Goal: Navigation & Orientation: Find specific page/section

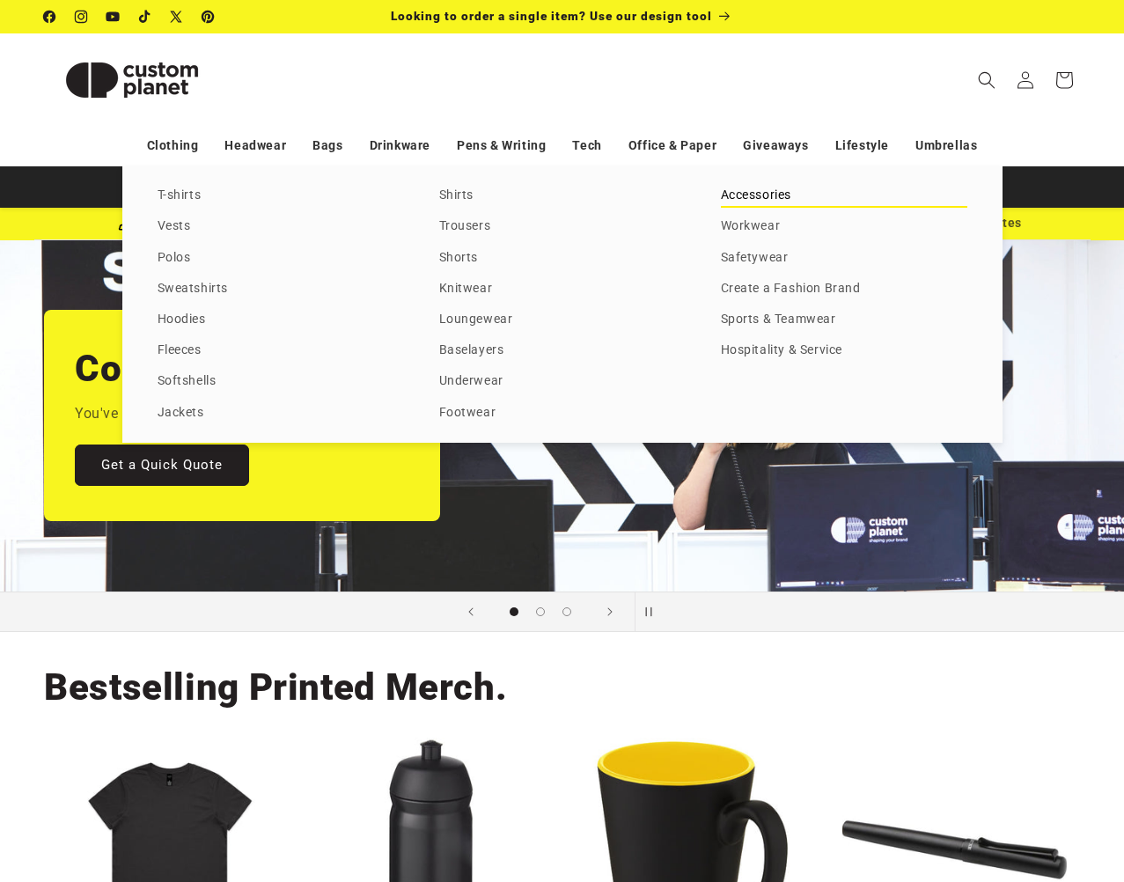
click at [761, 194] on link "Accessories" at bounding box center [844, 196] width 246 height 24
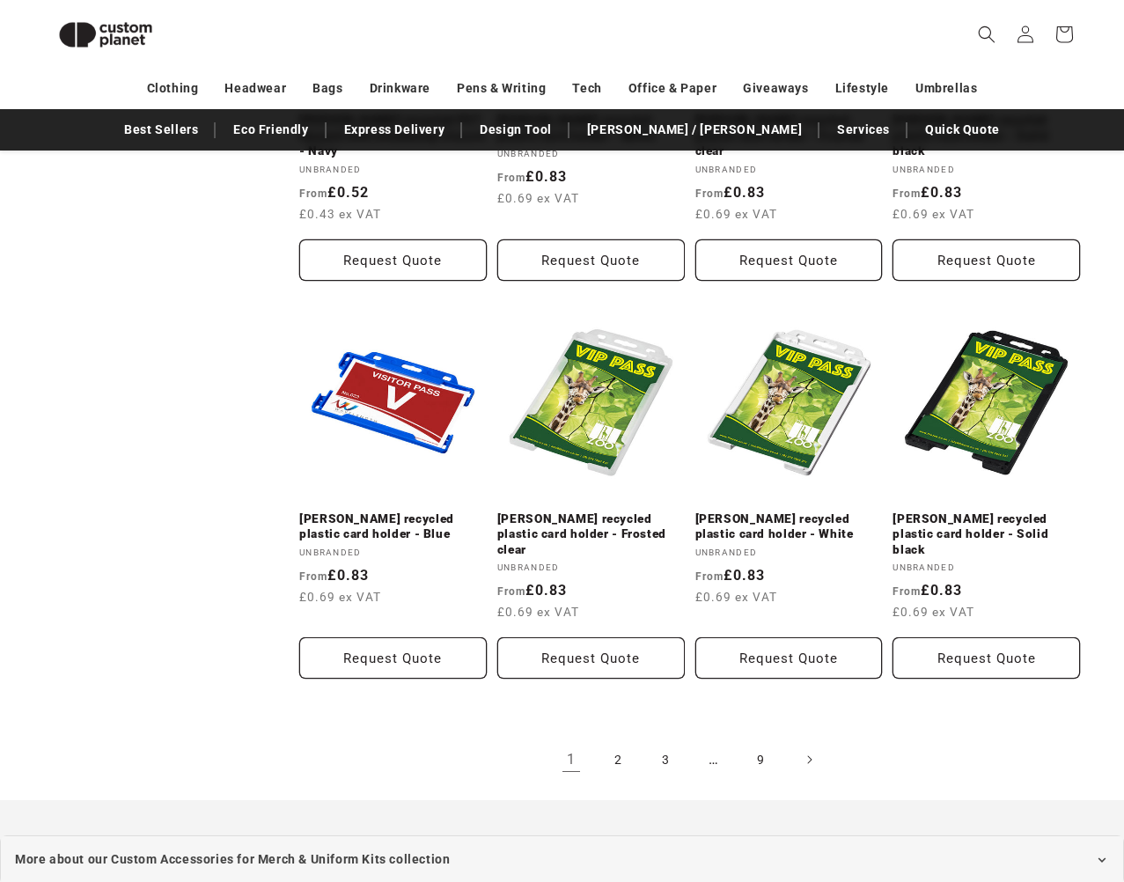
scroll to position [1650, 0]
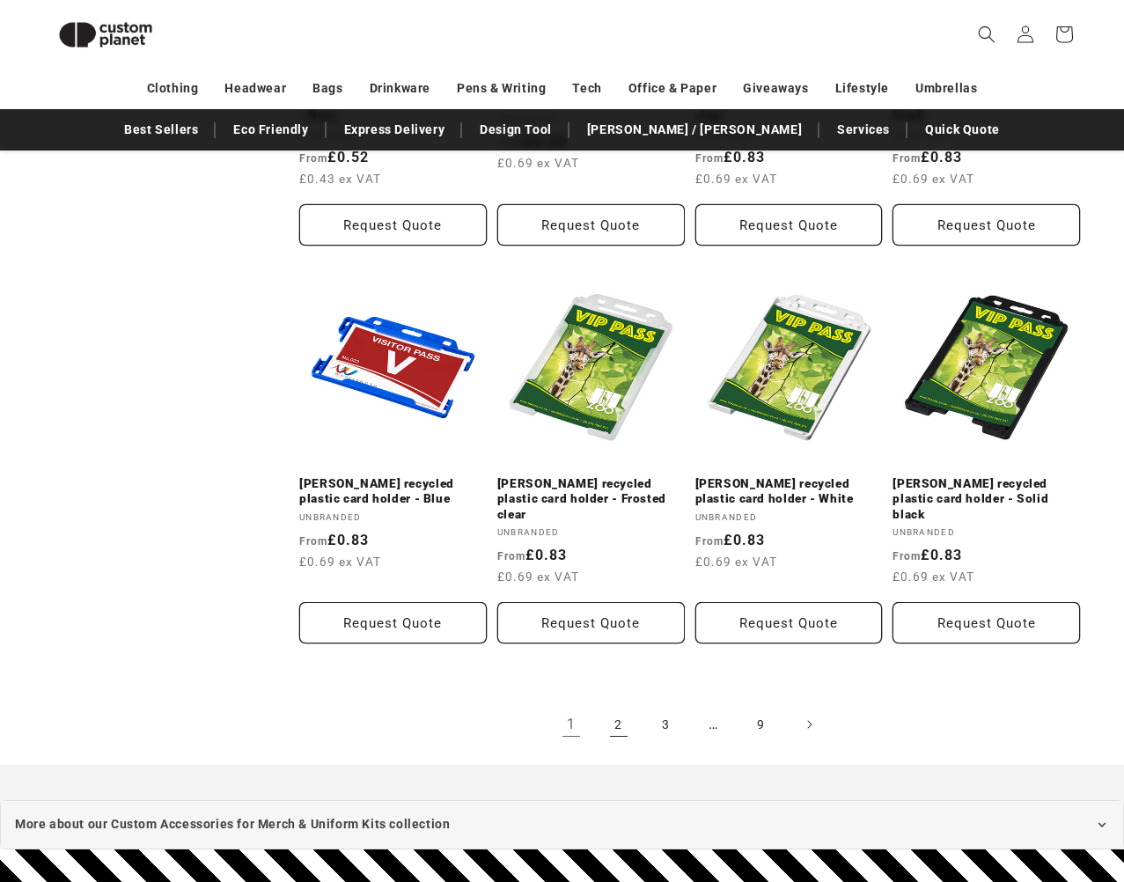
click at [620, 705] on link "2" at bounding box center [618, 724] width 39 height 39
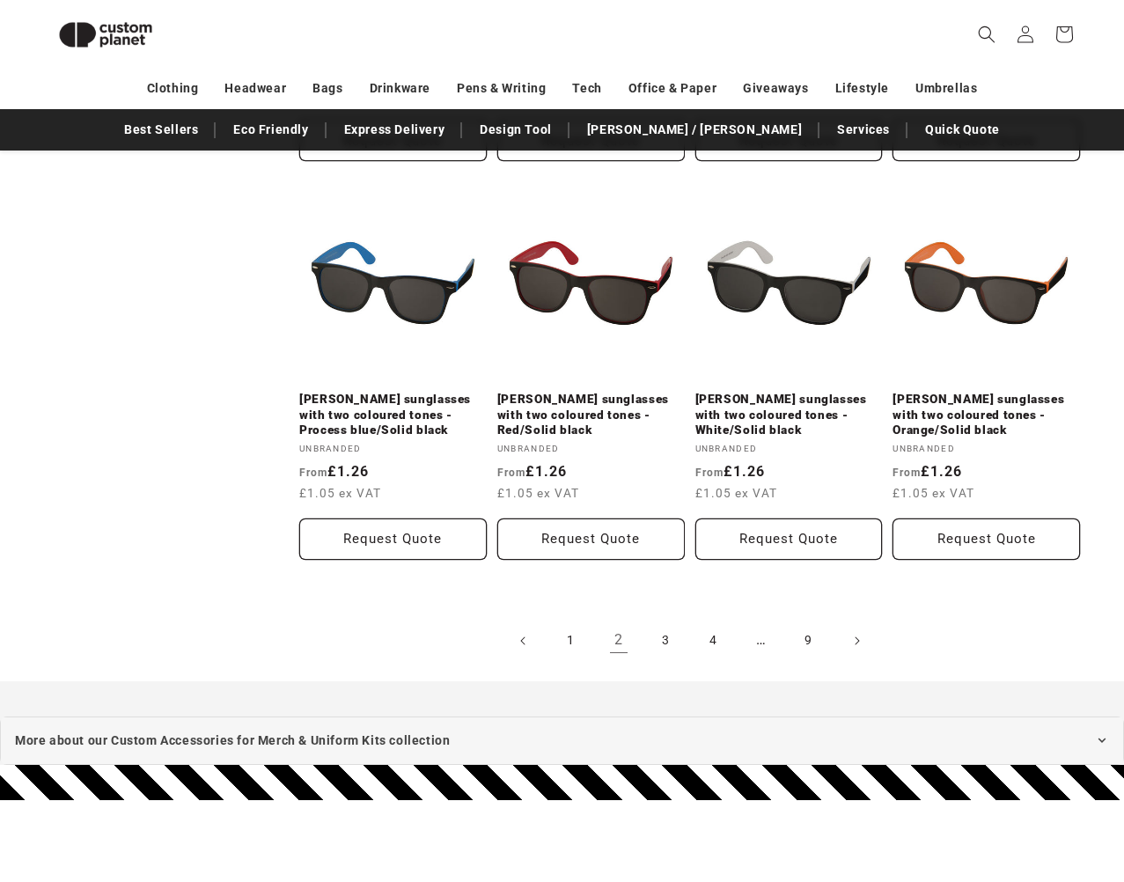
scroll to position [1825, 0]
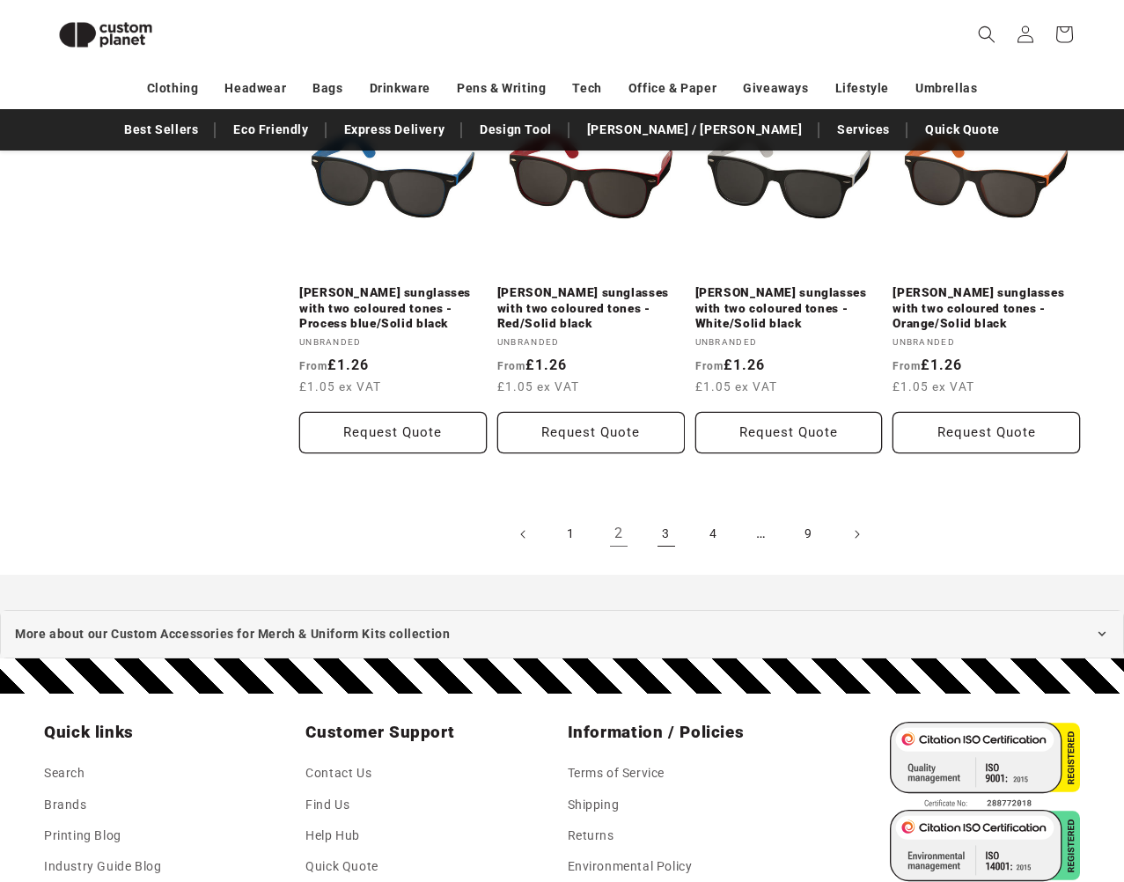
click at [673, 524] on link "3" at bounding box center [666, 534] width 39 height 39
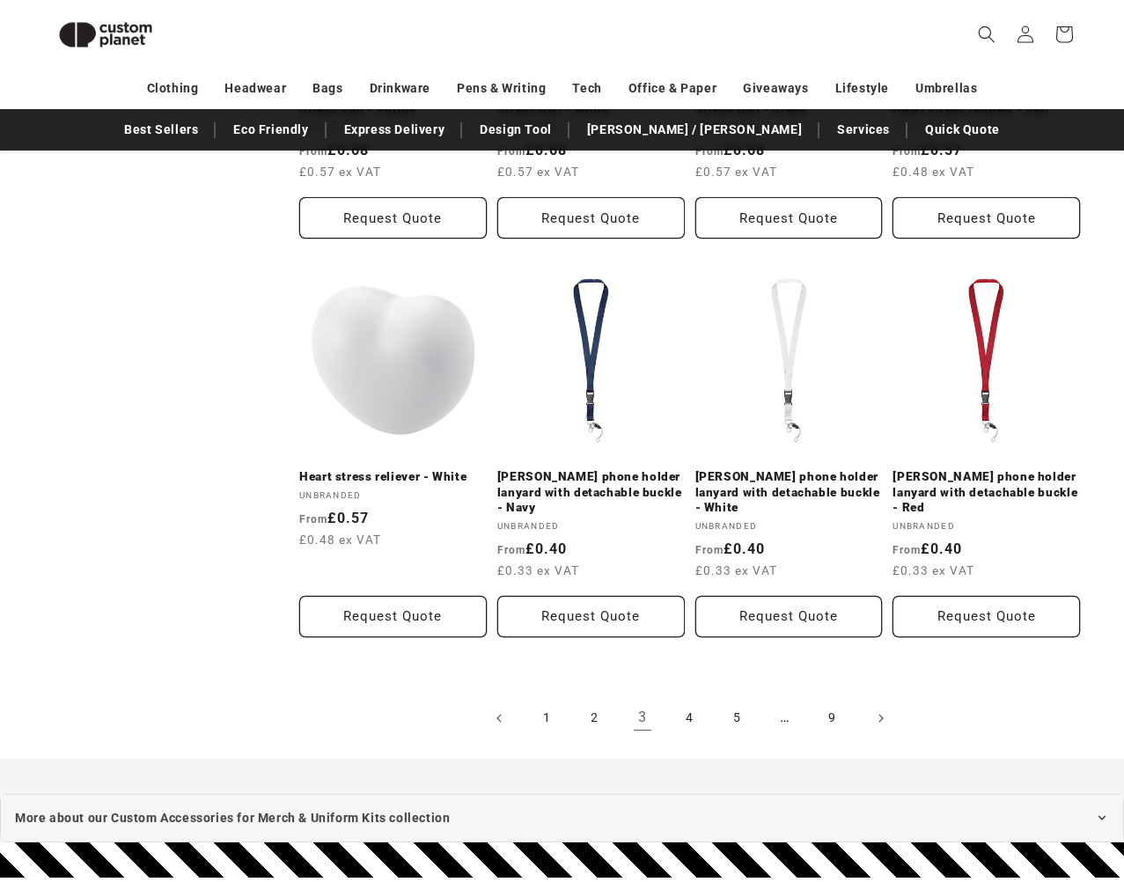
scroll to position [1649, 0]
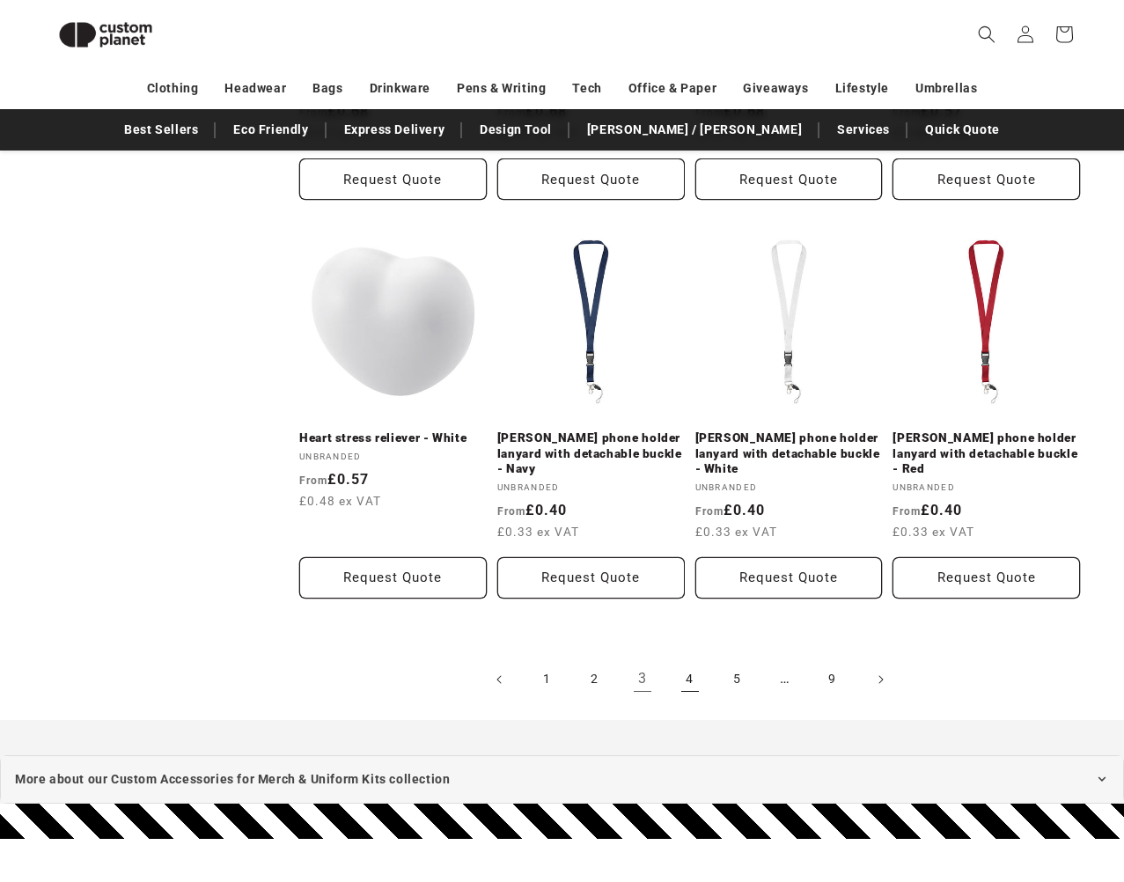
click at [688, 671] on link "4" at bounding box center [690, 679] width 39 height 39
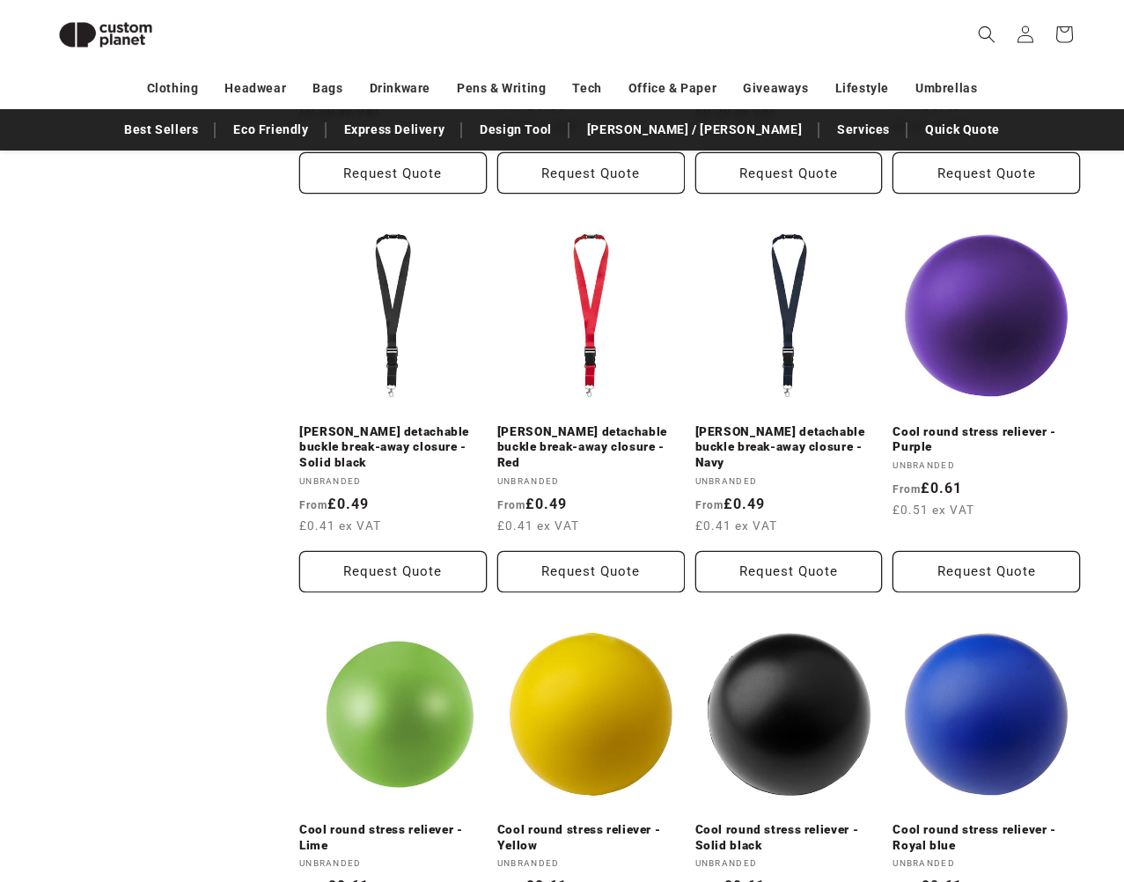
scroll to position [1649, 0]
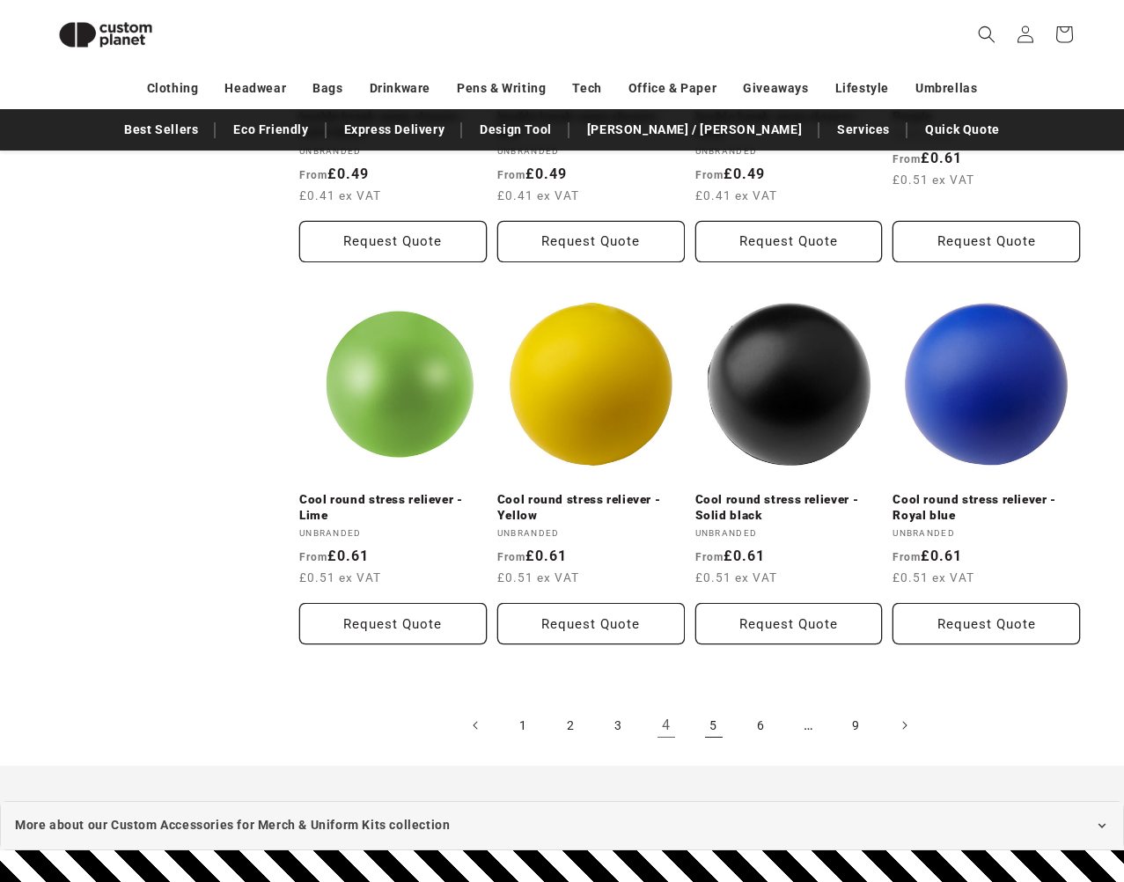
click at [710, 710] on link "5" at bounding box center [714, 725] width 39 height 39
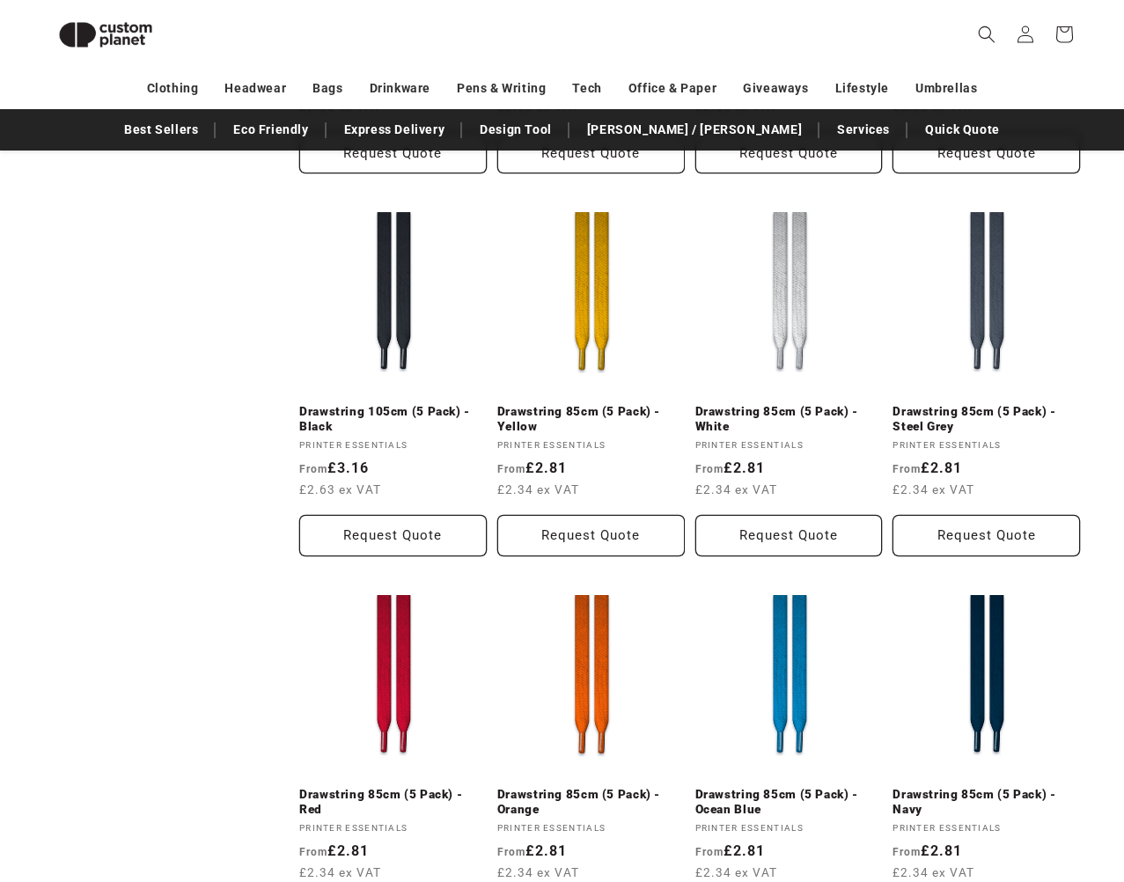
scroll to position [1649, 0]
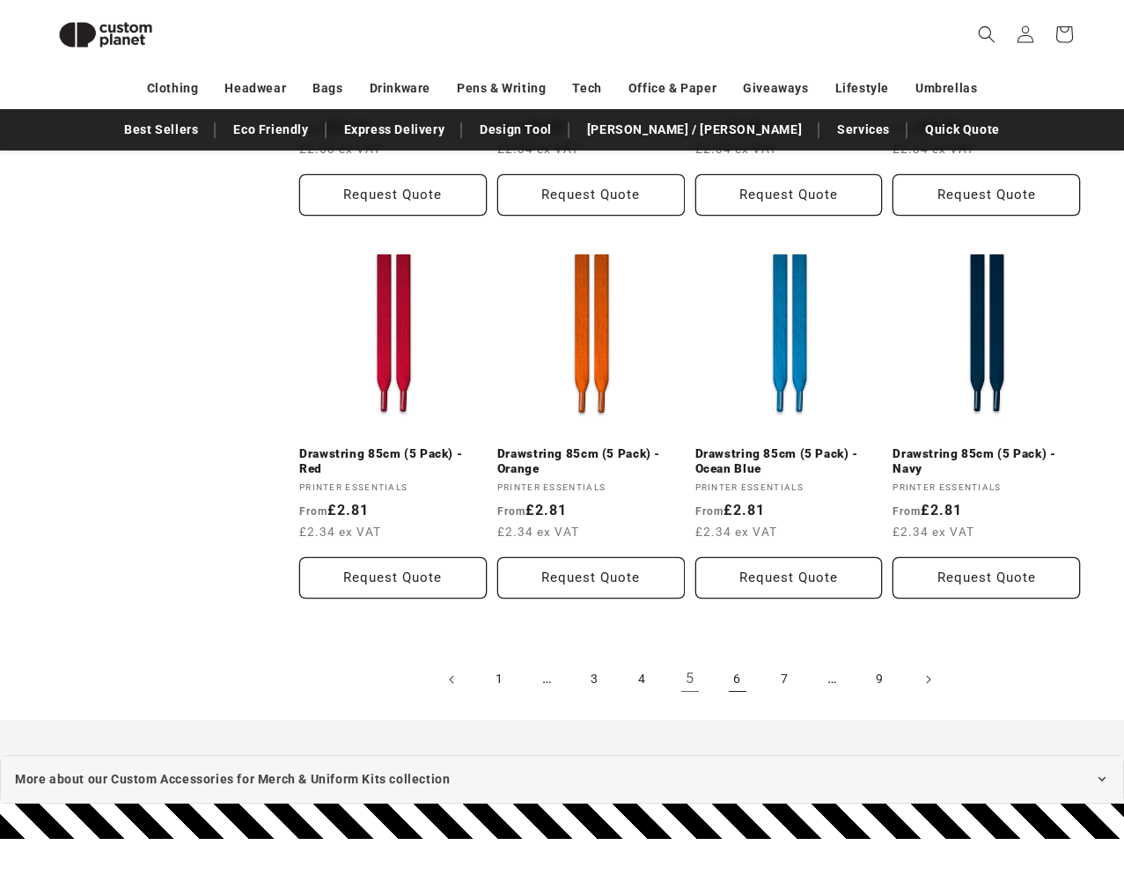
click at [739, 684] on link "6" at bounding box center [737, 679] width 39 height 39
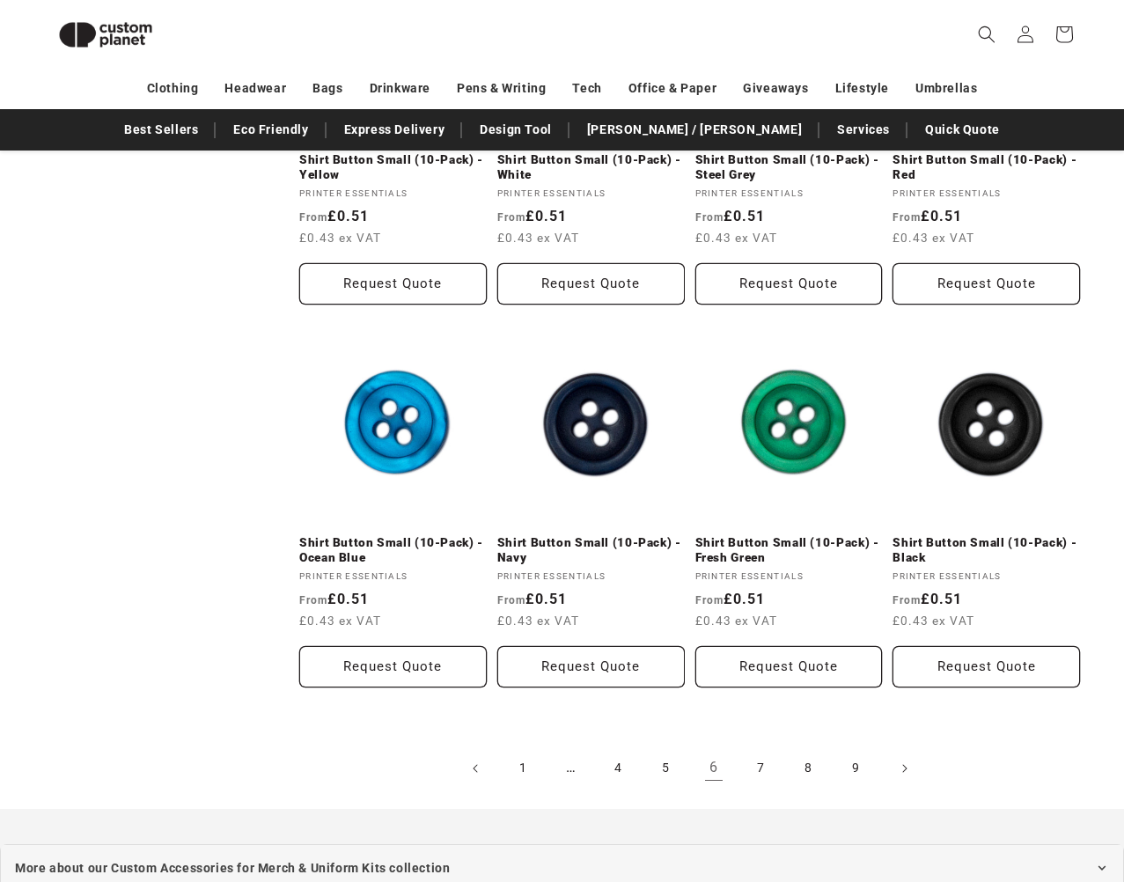
scroll to position [1826, 0]
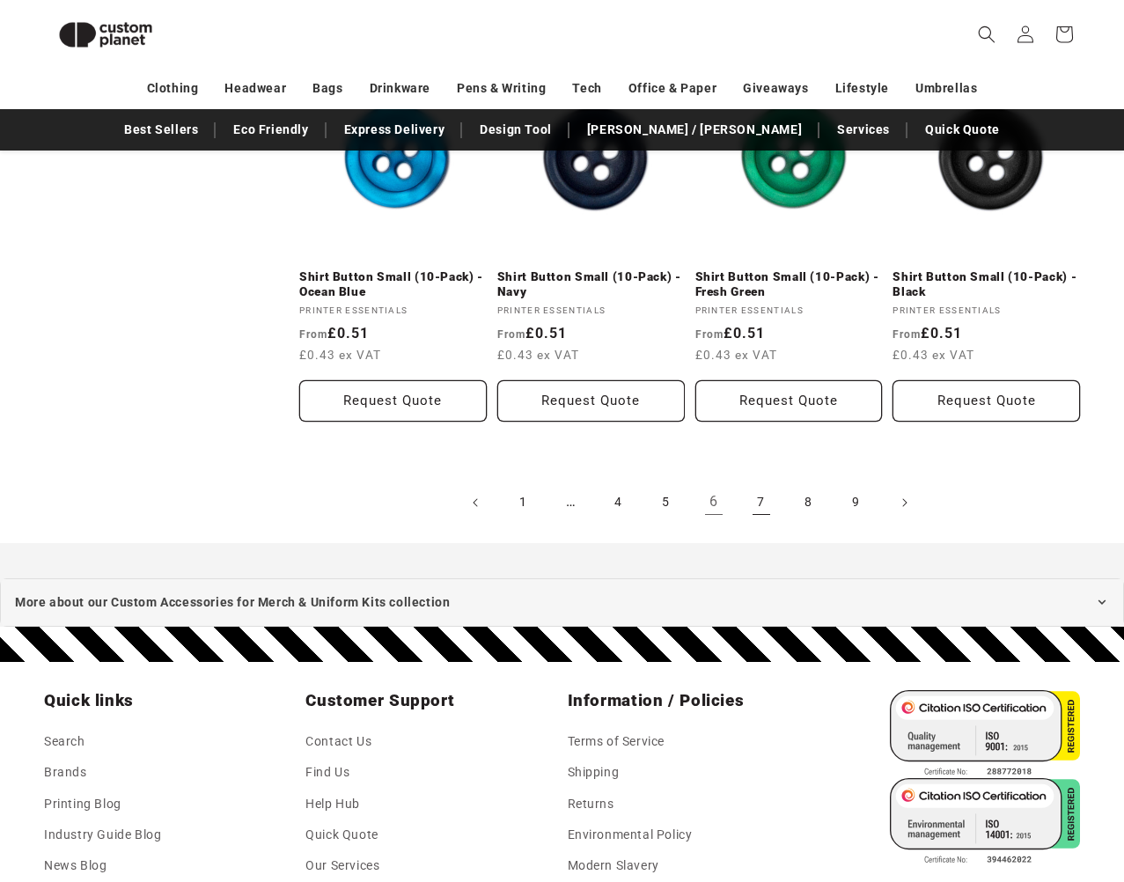
click at [758, 505] on link "7" at bounding box center [761, 502] width 39 height 39
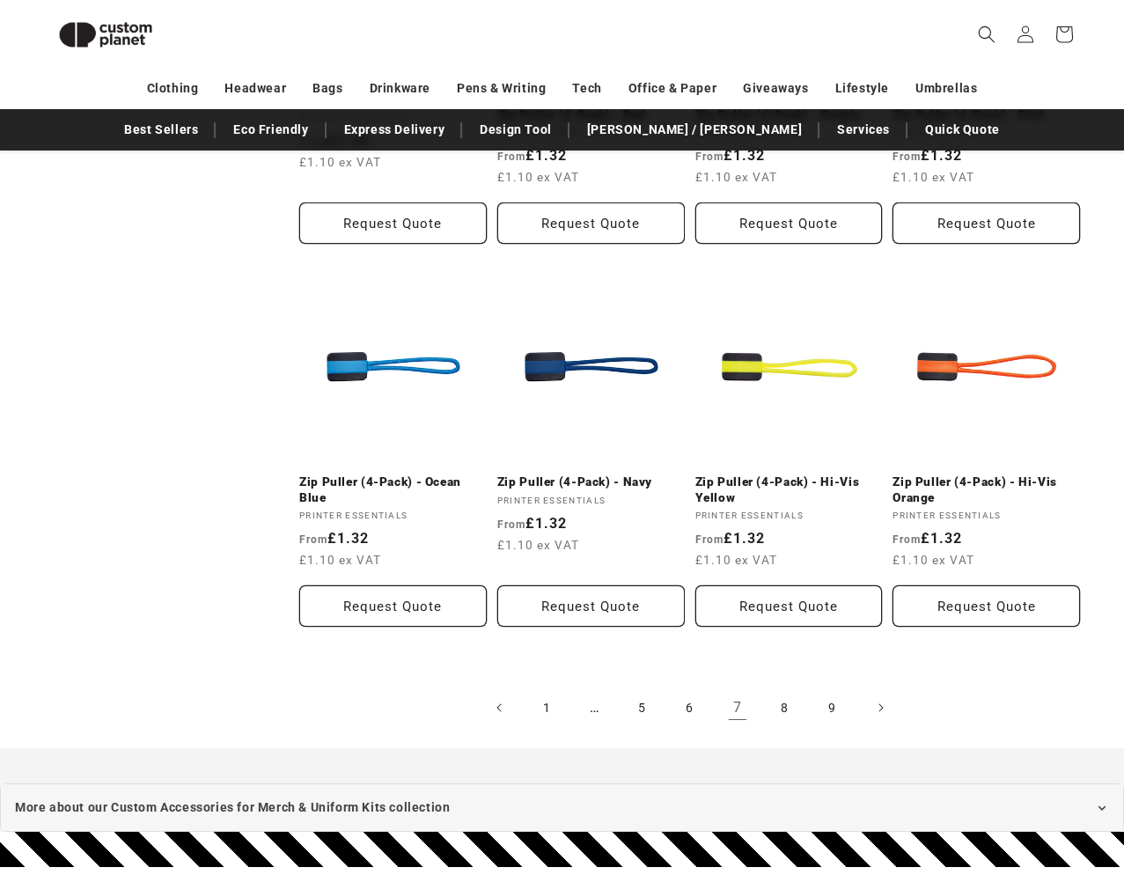
scroll to position [1825, 0]
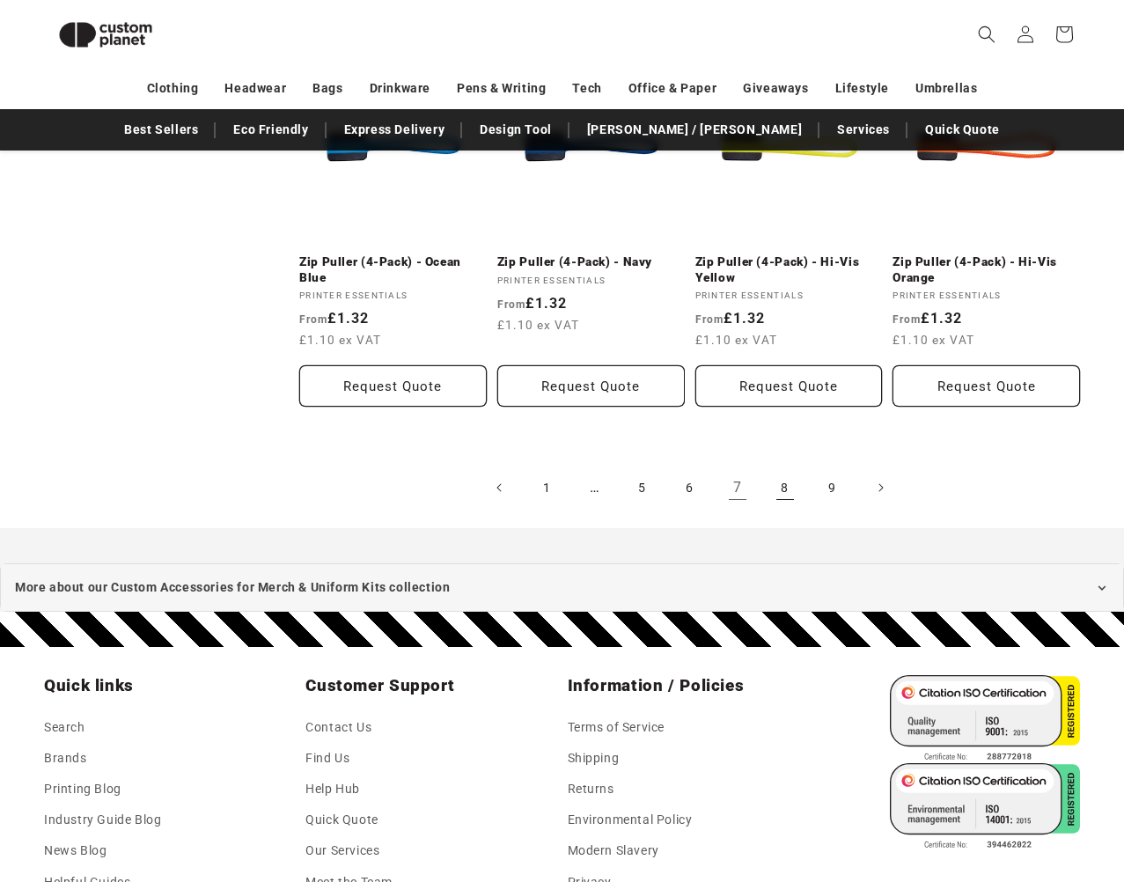
click at [785, 497] on link "8" at bounding box center [785, 487] width 39 height 39
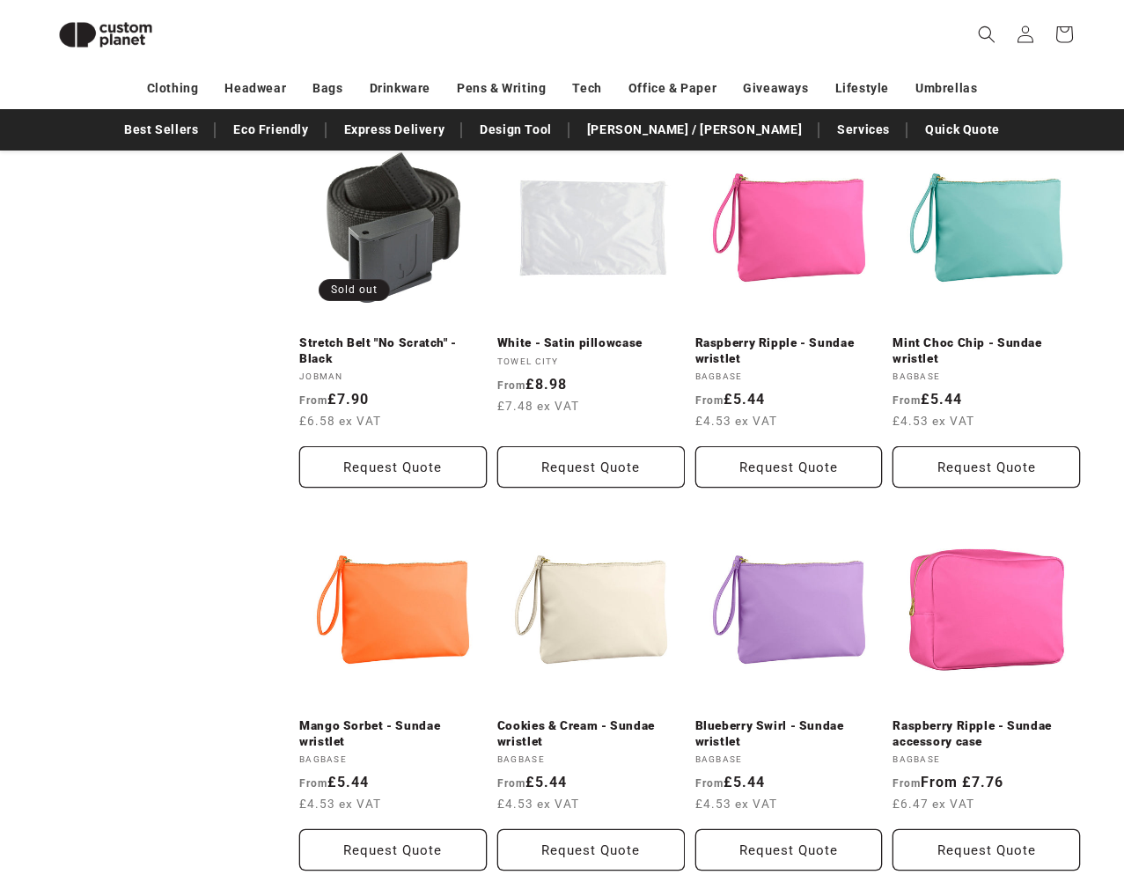
scroll to position [1825, 0]
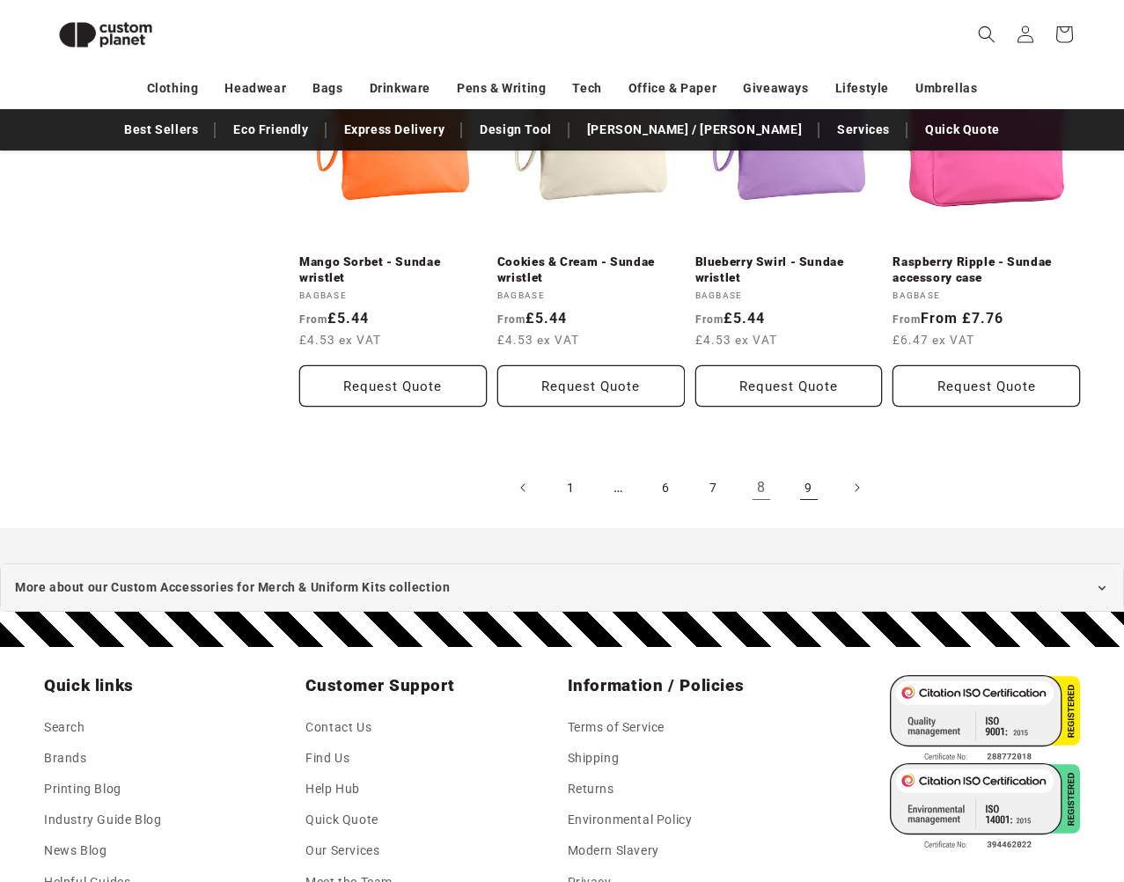
click at [798, 486] on link "9" at bounding box center [809, 487] width 39 height 39
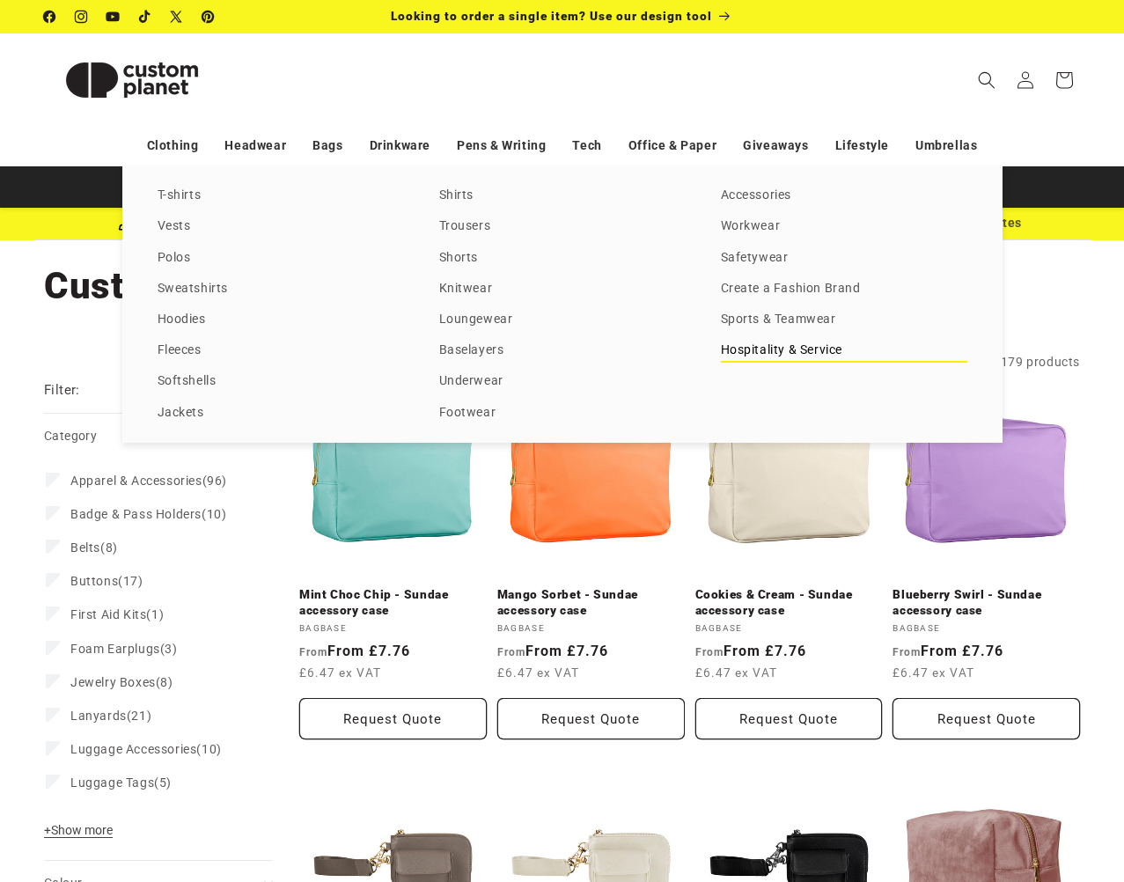
click at [747, 352] on link "Hospitality & Service" at bounding box center [844, 351] width 246 height 24
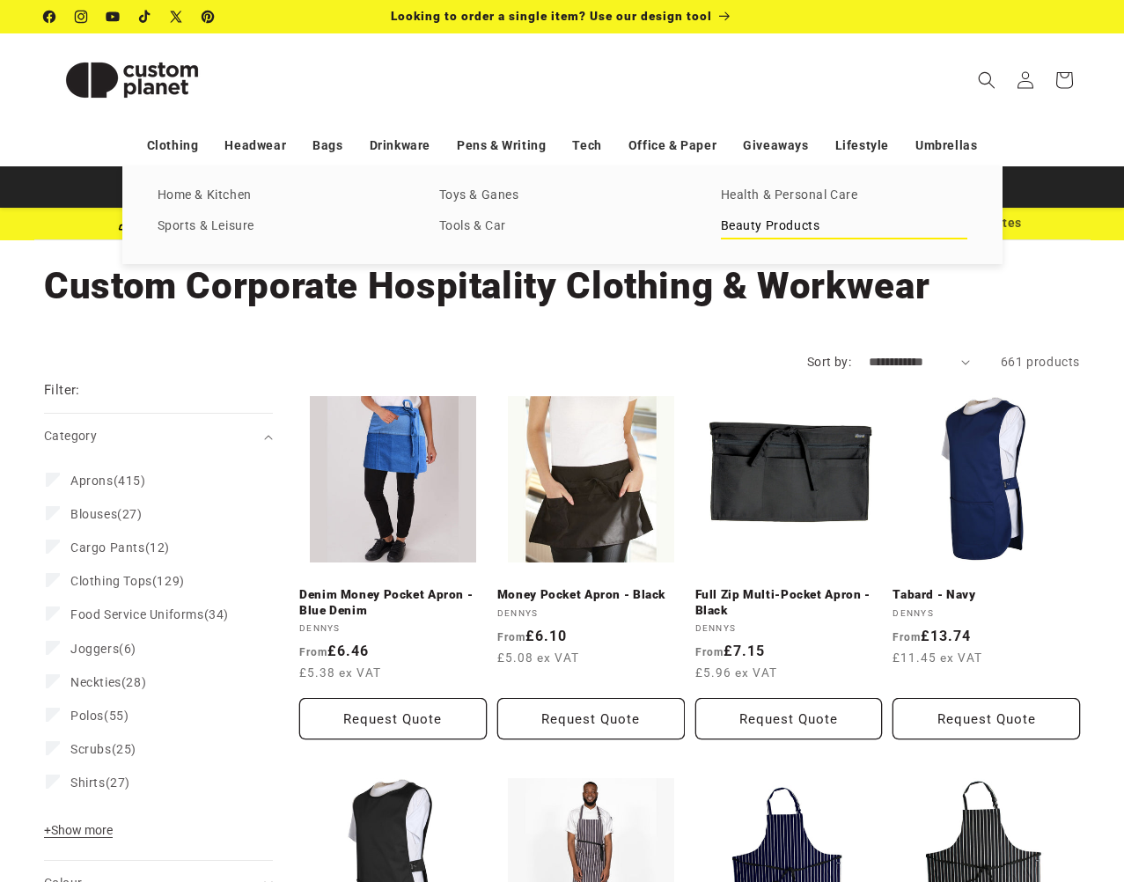
click at [803, 221] on link "Beauty Products" at bounding box center [844, 227] width 246 height 24
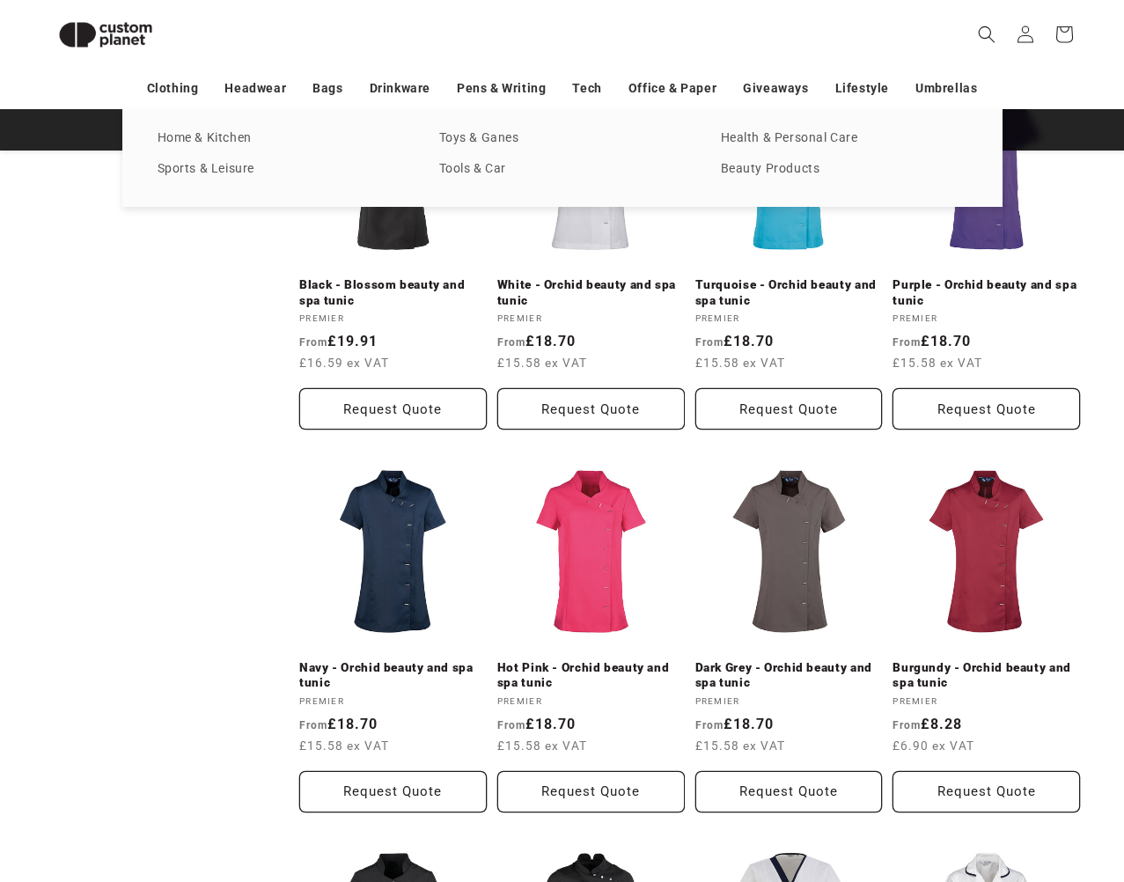
scroll to position [769, 0]
